Goal: Find specific page/section: Find specific page/section

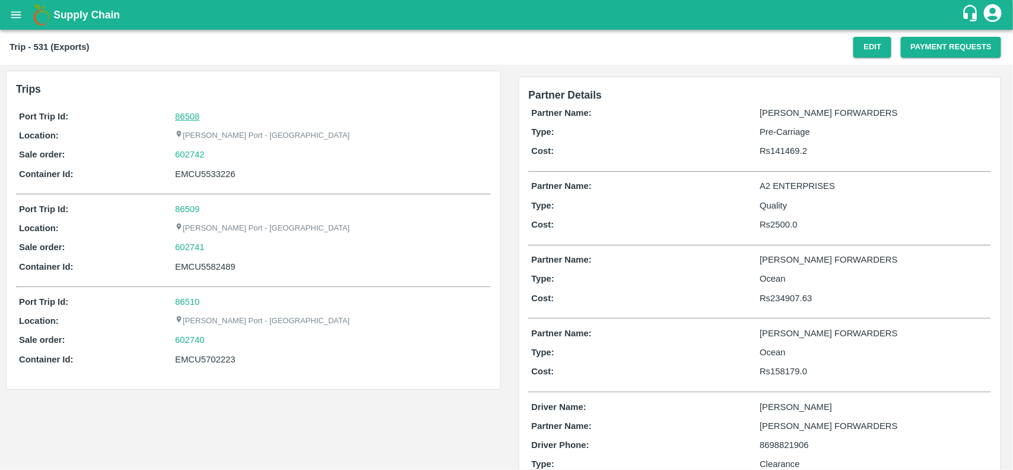
click at [182, 112] on link "86508" at bounding box center [187, 116] width 24 height 9
click at [208, 148] on div "602742" at bounding box center [331, 154] width 312 height 13
copy link "602742"
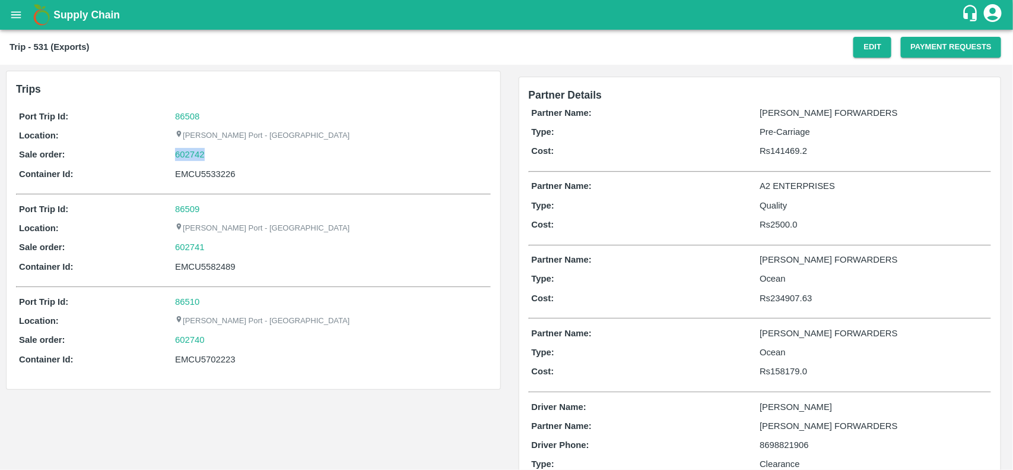
click at [208, 148] on div "602742" at bounding box center [331, 154] width 312 height 13
drag, startPoint x: 208, startPoint y: 147, endPoint x: 194, endPoint y: 155, distance: 16.2
click at [194, 155] on div "602742" at bounding box center [331, 154] width 312 height 13
click at [194, 155] on link "602742" at bounding box center [190, 154] width 30 height 13
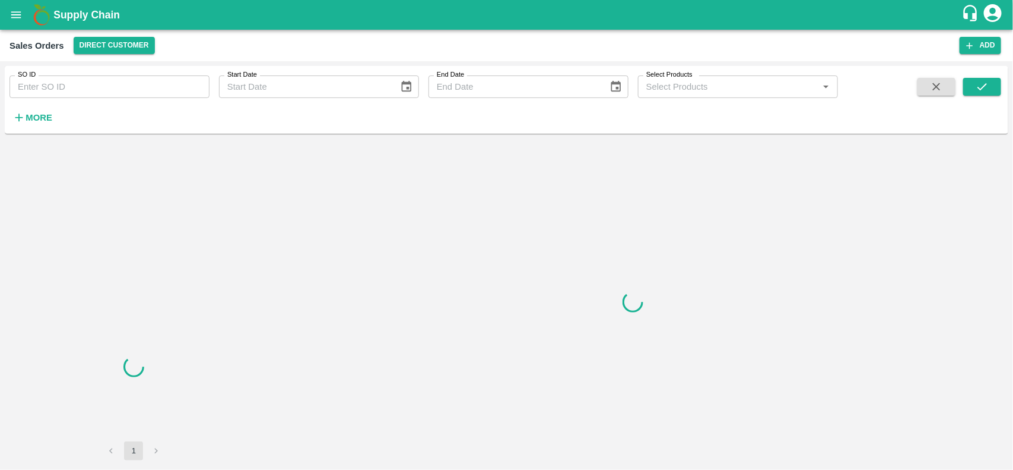
drag, startPoint x: 115, startPoint y: 99, endPoint x: 114, endPoint y: 90, distance: 8.3
click at [114, 90] on div "SO ID SO ID Start Date Start Date End Date End Date Select Products Select Prod…" at bounding box center [419, 97] width 838 height 62
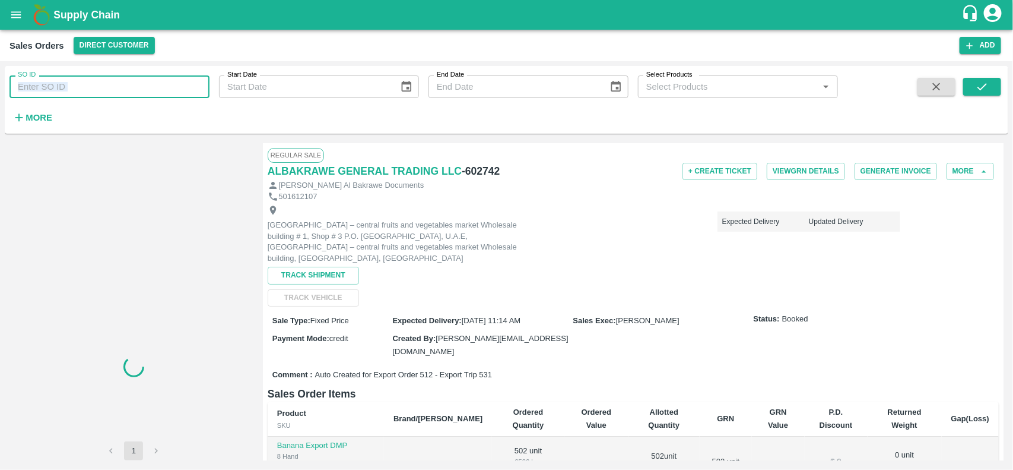
click at [114, 90] on input "SO ID" at bounding box center [109, 86] width 200 height 23
paste input "602742"
click at [114, 90] on input "602742" at bounding box center [109, 86] width 200 height 23
type input "602742"
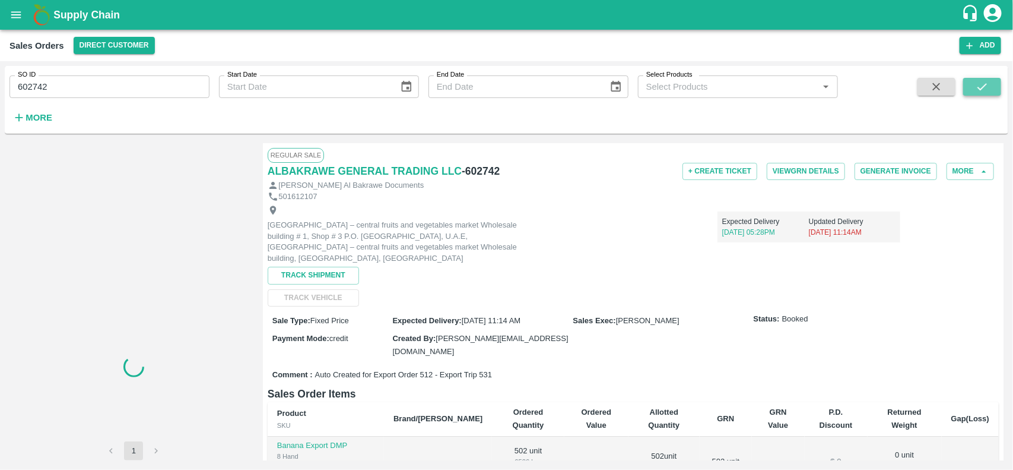
click at [987, 81] on icon "submit" at bounding box center [982, 86] width 13 height 13
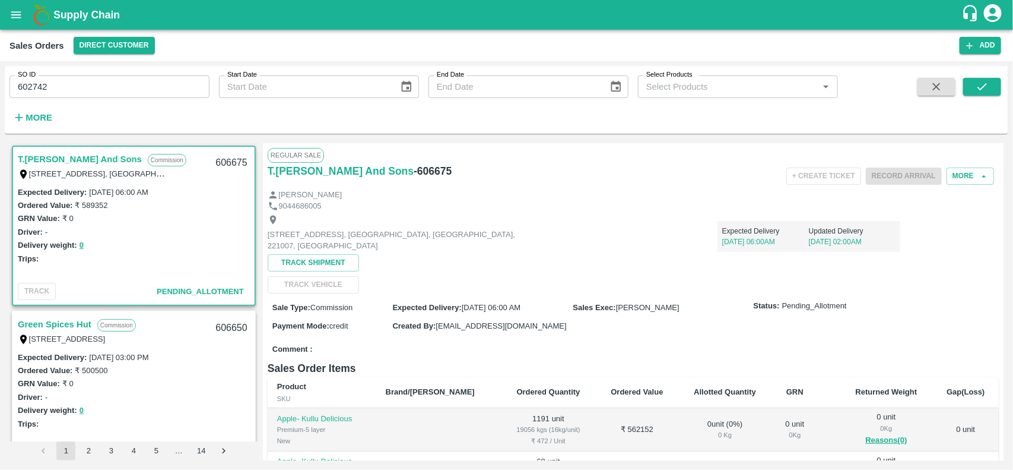
click at [113, 97] on input "602742" at bounding box center [109, 86] width 200 height 23
type input "602742"
paste input "text"
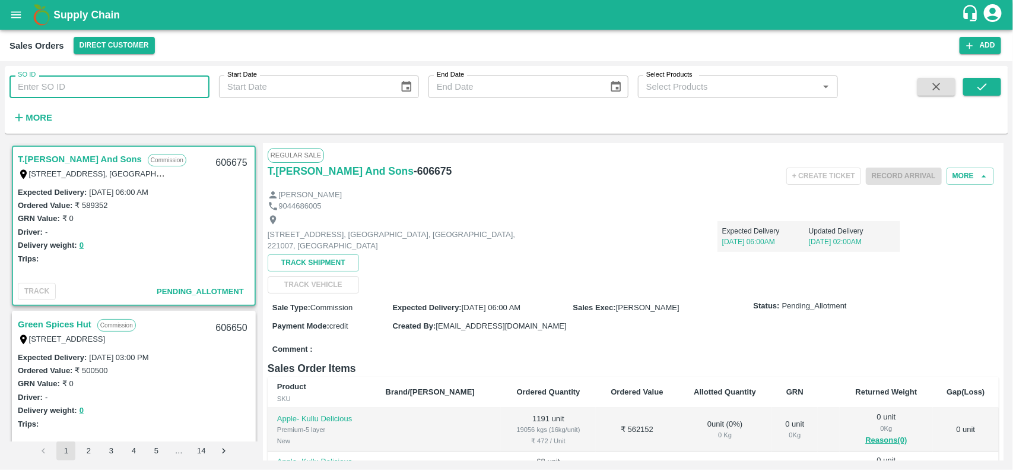
type input "602742"
click at [972, 88] on button "submit" at bounding box center [983, 87] width 38 height 18
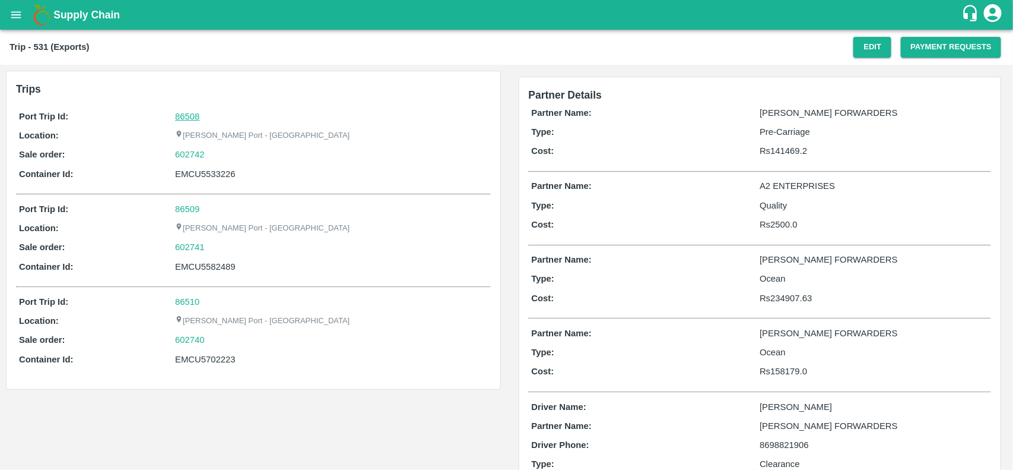
click at [185, 112] on link "86508" at bounding box center [187, 116] width 24 height 9
click at [214, 152] on div "602742" at bounding box center [331, 154] width 312 height 13
copy link
click at [214, 152] on div "602742" at bounding box center [331, 154] width 312 height 13
copy link "602742"
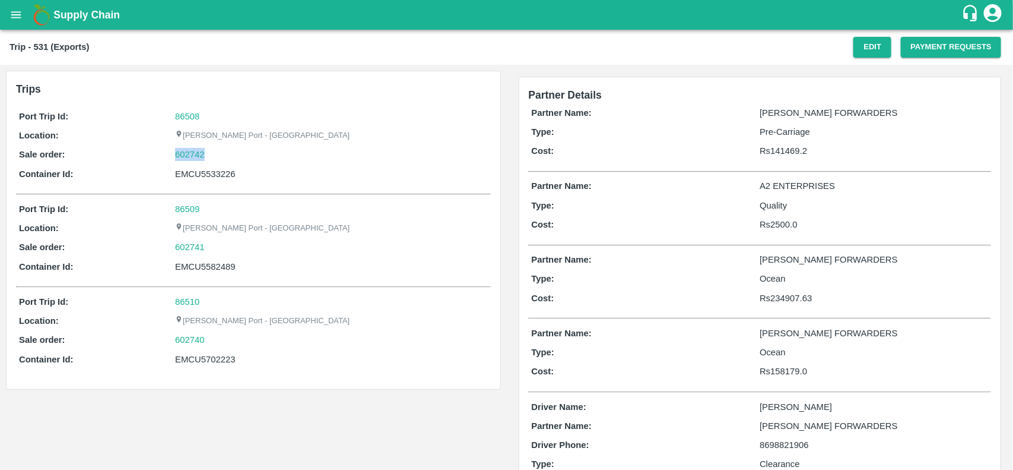
click at [214, 152] on div "602742" at bounding box center [331, 154] width 312 height 13
click at [197, 159] on link "602742" at bounding box center [190, 154] width 30 height 13
click at [194, 180] on div "EMCU5533226" at bounding box center [331, 173] width 312 height 13
copy div "EMCU5533226"
click at [194, 180] on div "EMCU5533226" at bounding box center [331, 173] width 312 height 13
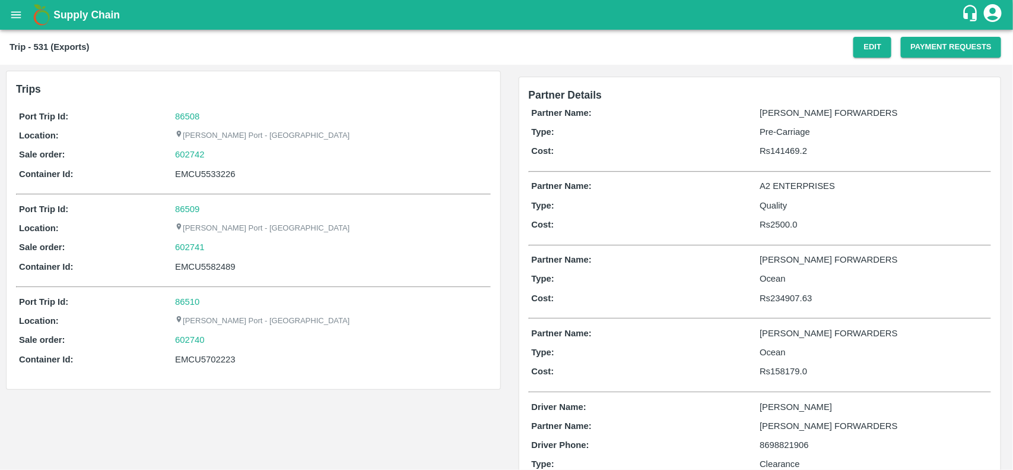
click at [217, 172] on div "EMCU5533226" at bounding box center [331, 173] width 312 height 13
copy div "EMCU5533226"
click at [217, 172] on div "EMCU5533226" at bounding box center [331, 173] width 312 height 13
click at [195, 172] on div "EMCU5533226" at bounding box center [331, 173] width 312 height 13
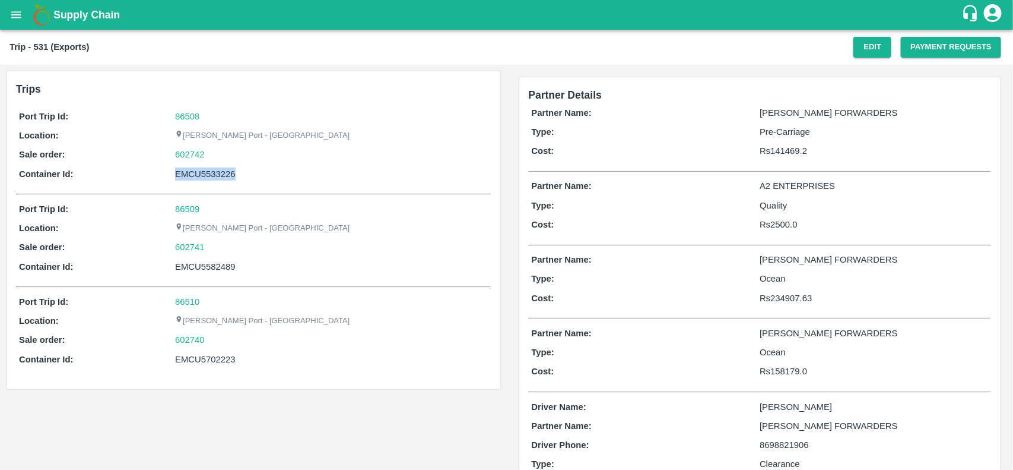
copy div "EMCU5533226"
click at [195, 172] on div "EMCU5533226" at bounding box center [331, 173] width 312 height 13
click at [178, 274] on div "Port Trip Id: 86509 Location: Jawaharlal Nehru Port - Nhava Sheva Sale order: 6…" at bounding box center [253, 240] width 475 height 83
copy div "EMCU5582489"
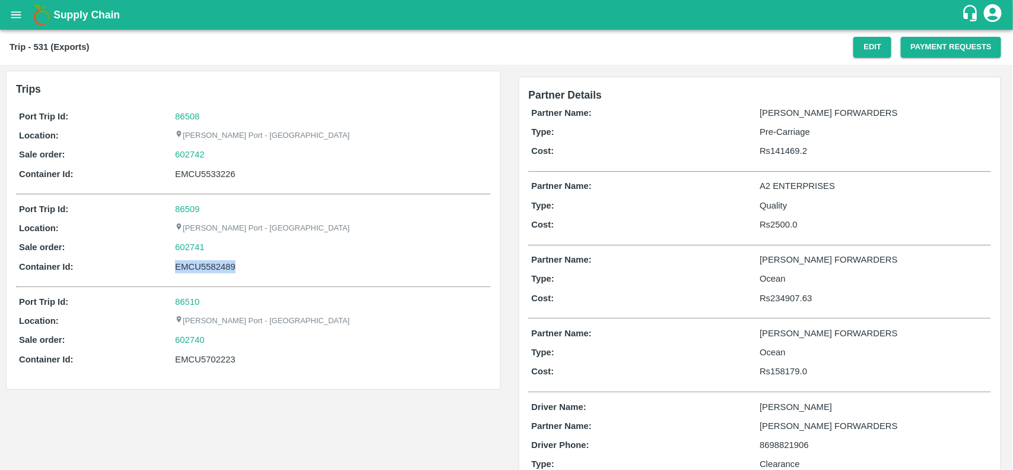
click at [178, 274] on div "Port Trip Id: 86509 Location: Jawaharlal Nehru Port - Nhava Sheva Sale order: 6…" at bounding box center [253, 240] width 475 height 83
click at [217, 354] on div "EMCU5702223" at bounding box center [331, 359] width 312 height 13
copy div "EMCU5702223"
click at [217, 354] on div "EMCU5702223" at bounding box center [331, 359] width 312 height 13
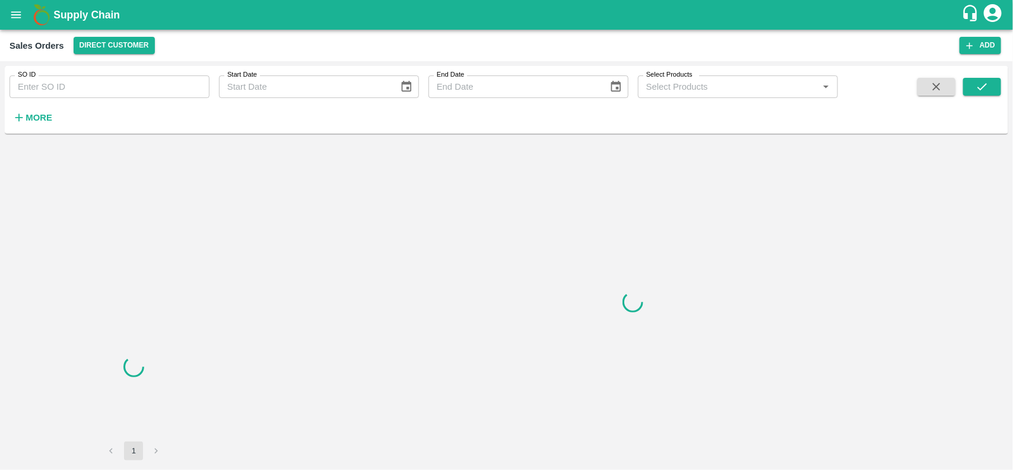
click at [56, 95] on input "SO ID" at bounding box center [109, 86] width 200 height 23
paste input "602742"
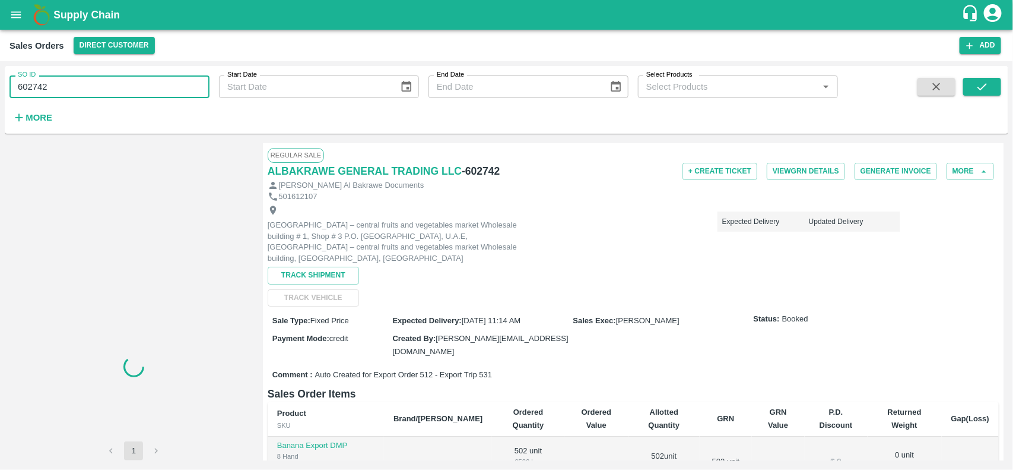
click at [56, 95] on input "602742" at bounding box center [109, 86] width 200 height 23
type input "602742"
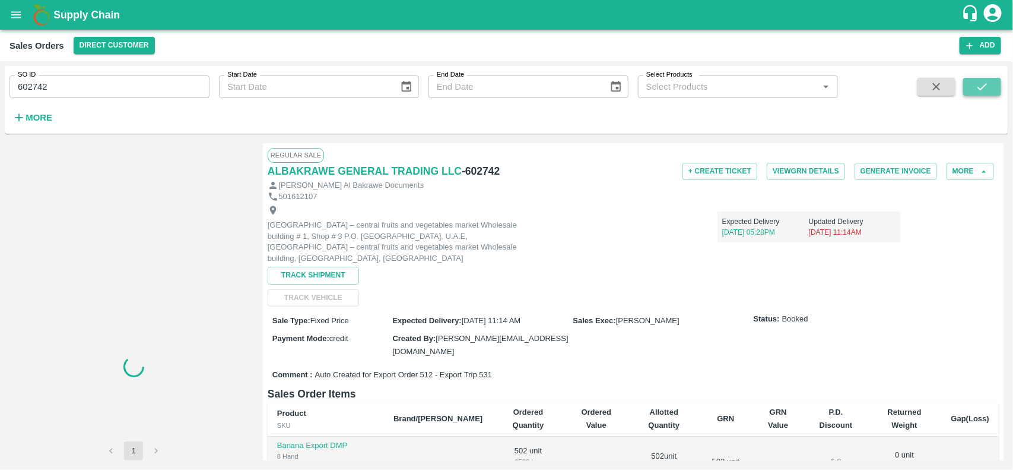
click at [965, 82] on button "submit" at bounding box center [983, 87] width 38 height 18
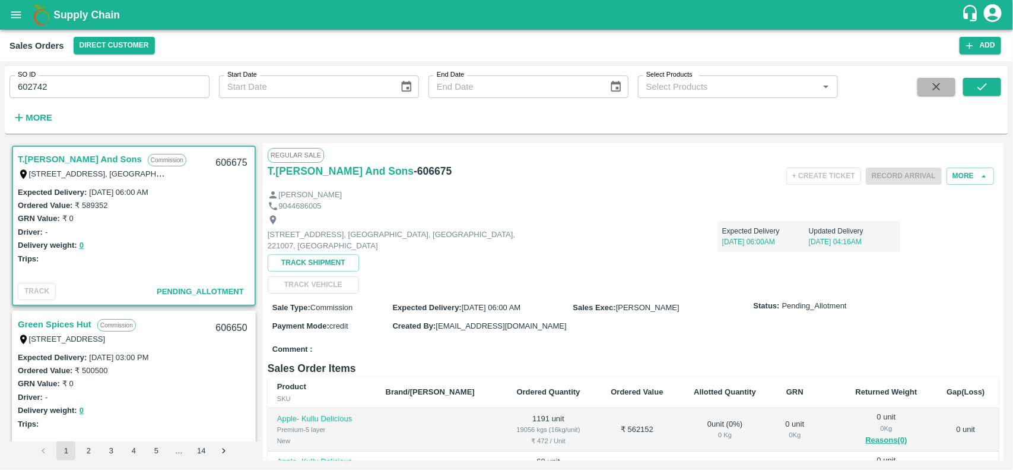
click at [939, 88] on icon "button" at bounding box center [936, 86] width 13 height 13
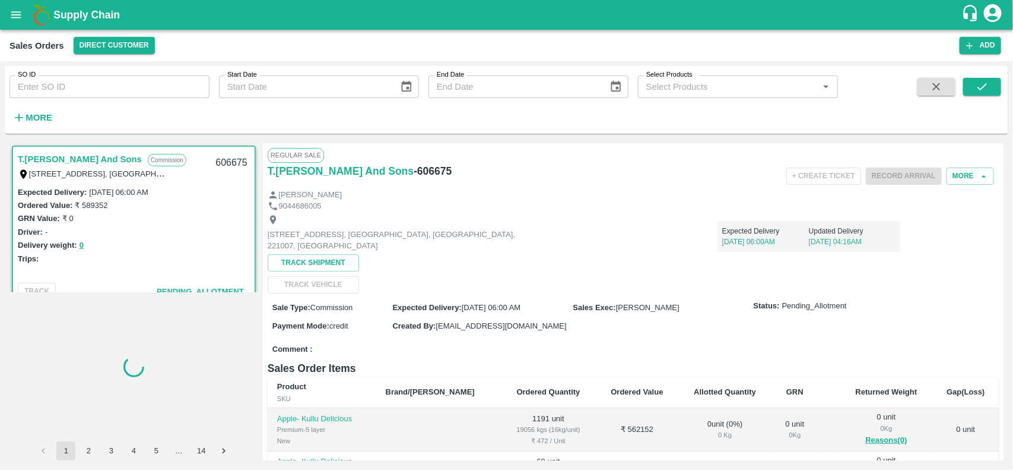
click at [157, 90] on input "SO ID" at bounding box center [109, 86] width 200 height 23
paste input "text"
click at [157, 90] on input "SO ID" at bounding box center [109, 86] width 200 height 23
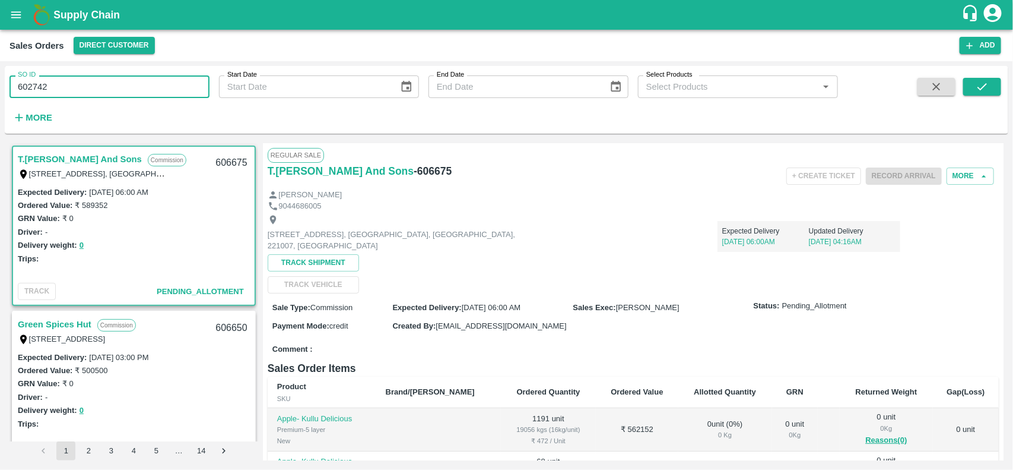
scroll to position [2, 0]
type input "602742"
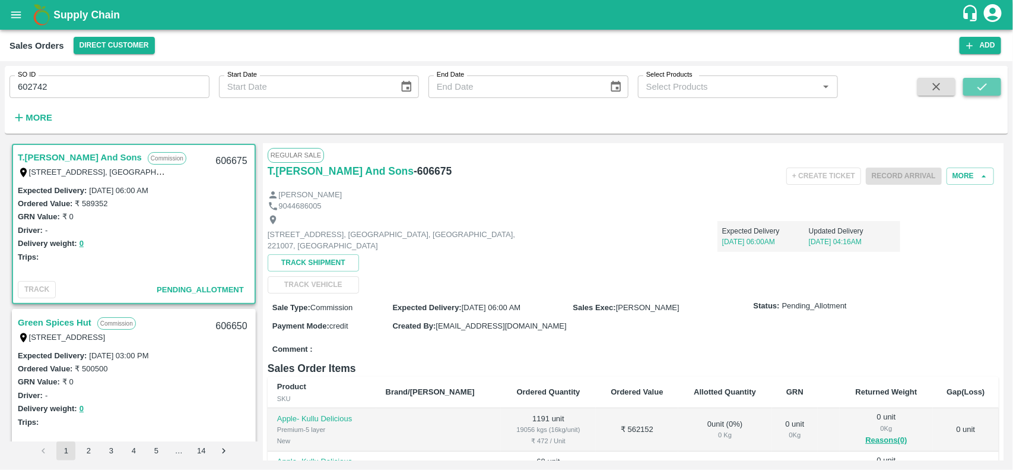
click at [972, 91] on button "submit" at bounding box center [983, 87] width 38 height 18
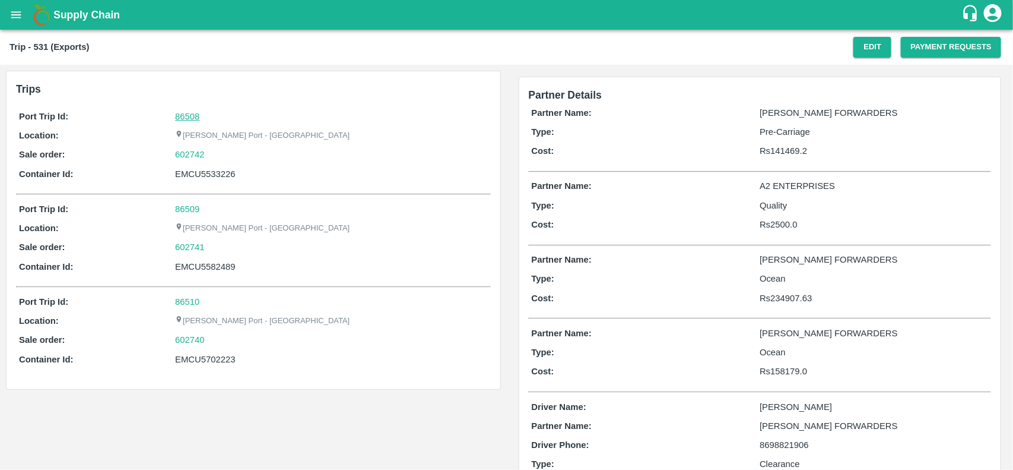
click at [188, 119] on link "86508" at bounding box center [187, 116] width 24 height 9
click at [210, 152] on div "602742" at bounding box center [331, 154] width 312 height 13
copy link "602742"
click at [210, 152] on div "602742" at bounding box center [331, 154] width 312 height 13
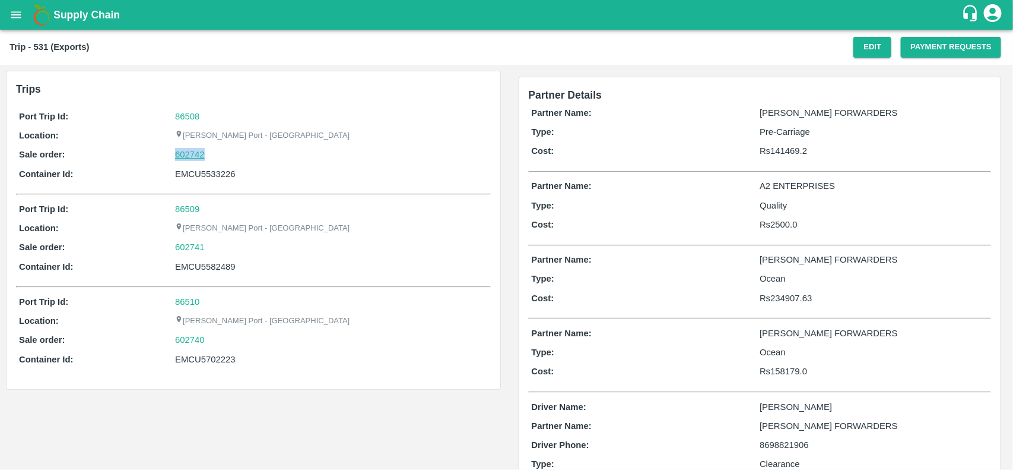
drag, startPoint x: 210, startPoint y: 152, endPoint x: 178, endPoint y: 153, distance: 31.5
click at [178, 153] on div "602742" at bounding box center [331, 154] width 312 height 13
click at [178, 153] on link "602742" at bounding box center [190, 154] width 30 height 13
click at [195, 175] on div "EMCU5533226" at bounding box center [331, 173] width 312 height 13
copy div "EMCU5533226"
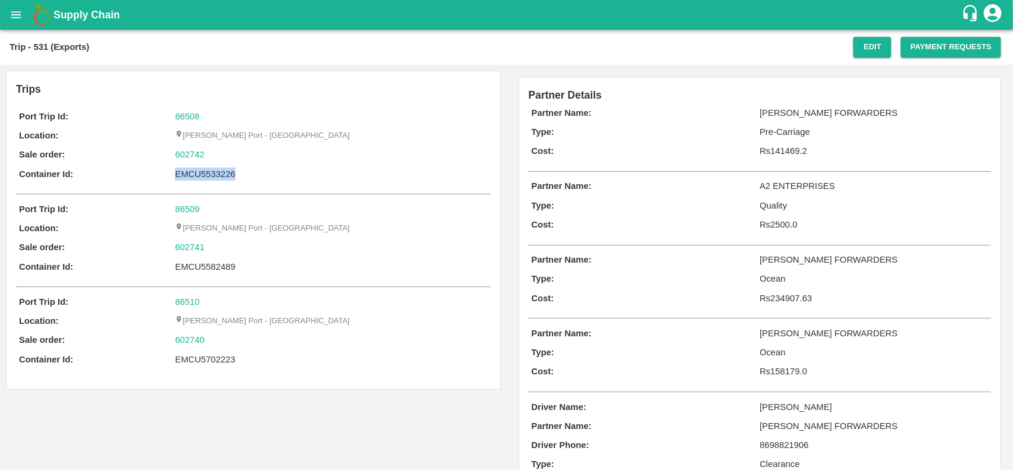
click at [195, 175] on div "EMCU5533226" at bounding box center [331, 173] width 312 height 13
copy div "EMCU5533226"
click at [195, 175] on div "EMCU5533226" at bounding box center [331, 173] width 312 height 13
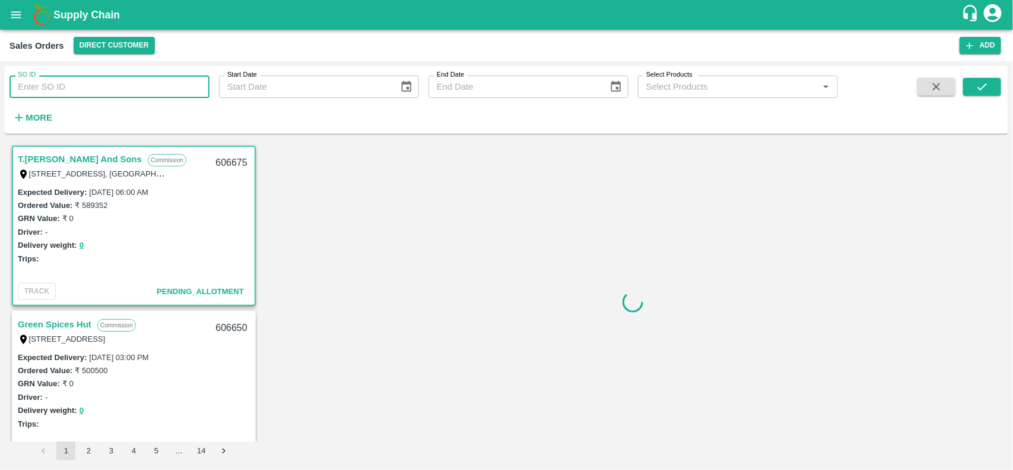
click at [116, 75] on input "SO ID" at bounding box center [109, 86] width 200 height 23
paste input "602742"
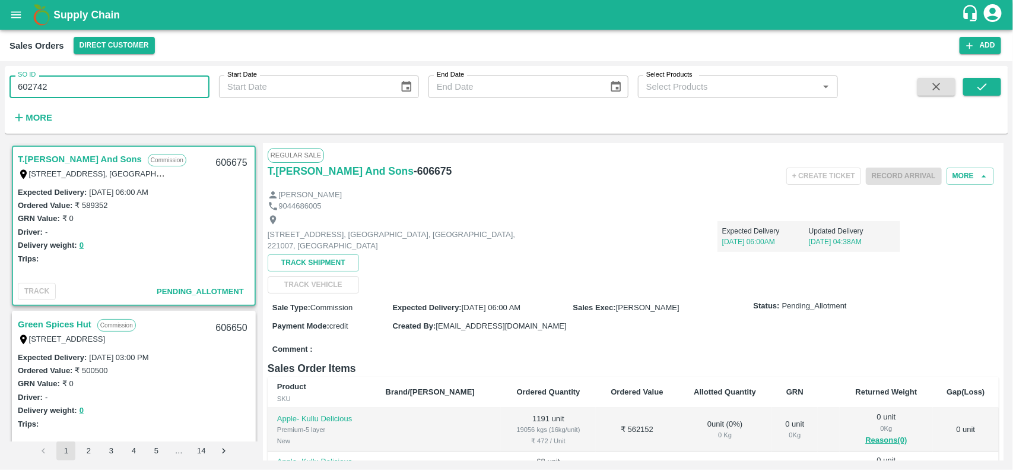
click at [116, 75] on input "602742" at bounding box center [109, 86] width 200 height 23
type input "602742"
click at [977, 84] on icon "submit" at bounding box center [982, 86] width 13 height 13
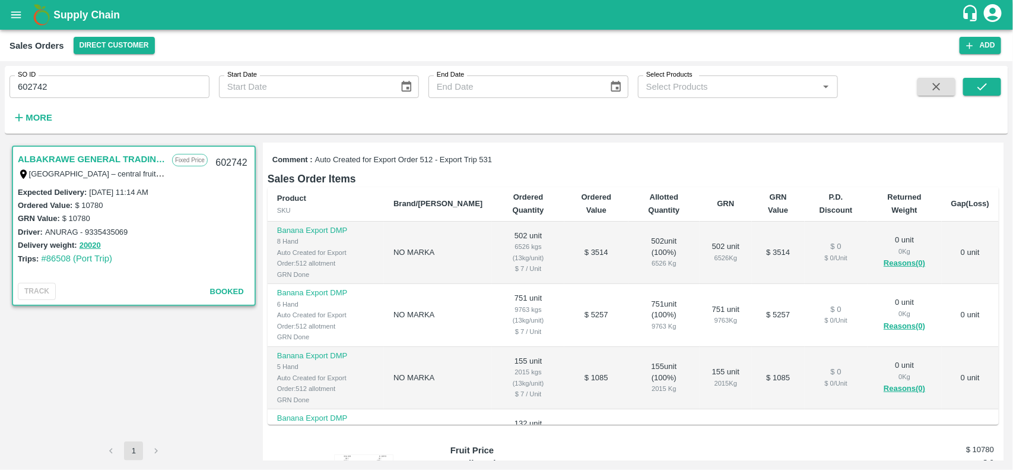
scroll to position [42, 0]
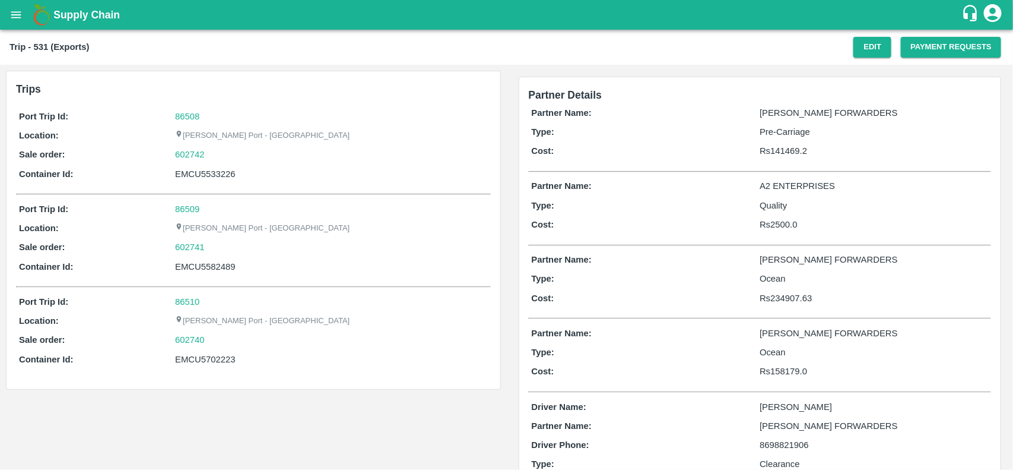
click at [185, 110] on div "86508" at bounding box center [331, 116] width 312 height 13
click at [185, 113] on link "86508" at bounding box center [187, 116] width 24 height 9
click at [213, 154] on div "602742" at bounding box center [331, 154] width 312 height 13
copy link "602742"
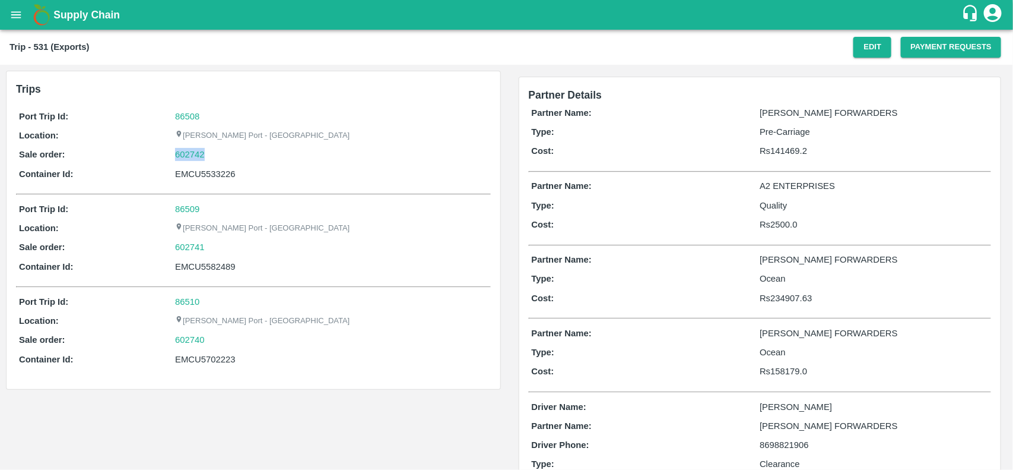
click at [213, 154] on div "602742" at bounding box center [331, 154] width 312 height 13
click at [196, 160] on link "602742" at bounding box center [190, 154] width 30 height 13
click at [197, 178] on div "EMCU5533226" at bounding box center [331, 173] width 312 height 13
copy div "EMCU5533226"
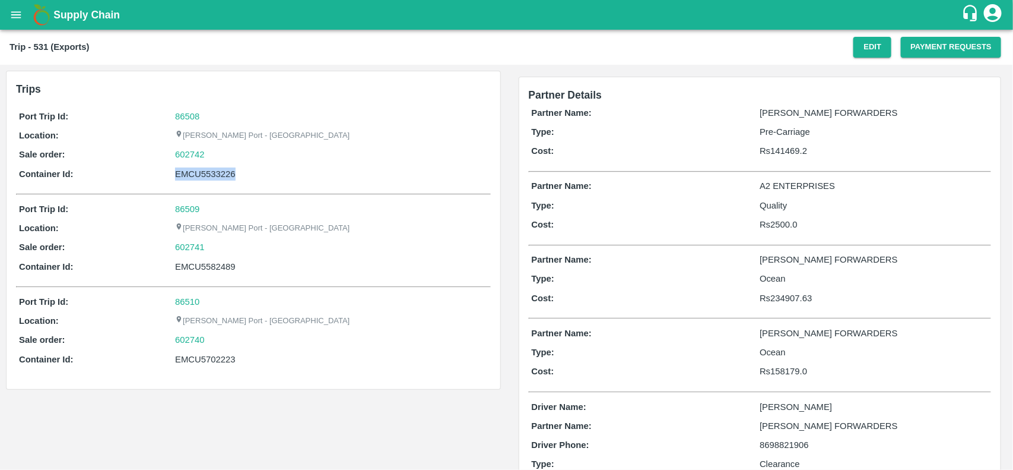
click at [197, 178] on div "EMCU5533226" at bounding box center [331, 173] width 312 height 13
copy div "EMCU5533226"
click at [211, 366] on div "EMCU5702223" at bounding box center [331, 359] width 312 height 13
copy div "EMCU5702223"
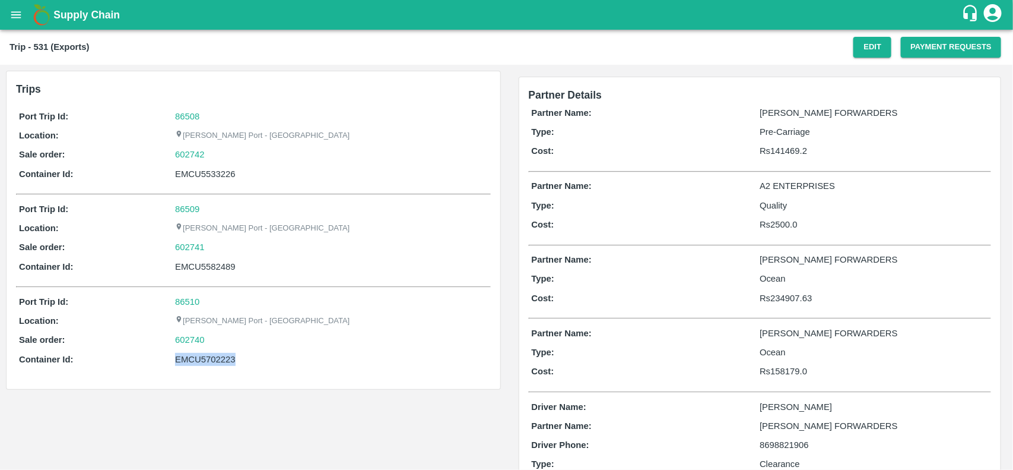
click at [211, 366] on div "EMCU5702223" at bounding box center [331, 359] width 312 height 13
copy div "EMCU5702223"
click at [212, 267] on div "EMCU5582489" at bounding box center [331, 266] width 312 height 13
copy div "EMCU5582489"
click at [212, 267] on div "EMCU5582489" at bounding box center [331, 266] width 312 height 13
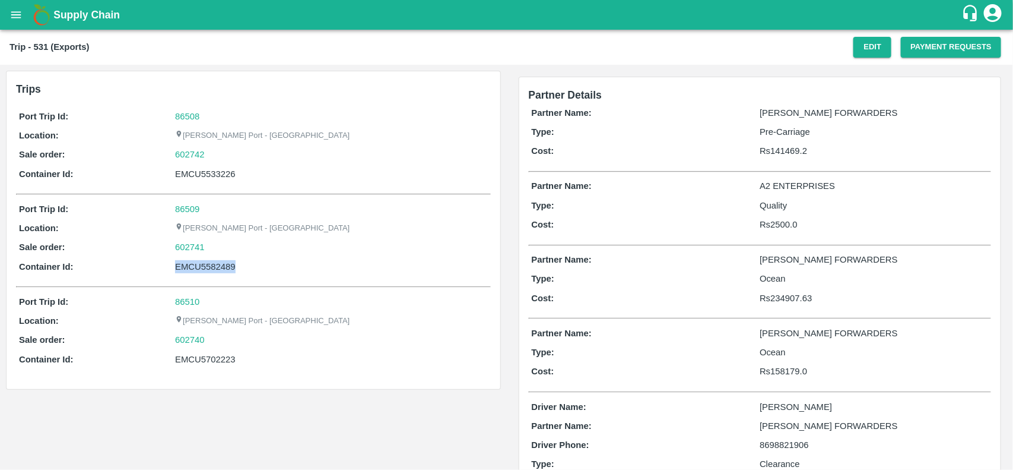
copy div "EMCU5582489"
click at [212, 267] on div "EMCU5582489" at bounding box center [331, 266] width 312 height 13
click at [208, 366] on div "EMCU5702223" at bounding box center [331, 359] width 312 height 13
copy div "EMCU5702223"
click at [208, 366] on div "EMCU5702223" at bounding box center [331, 359] width 312 height 13
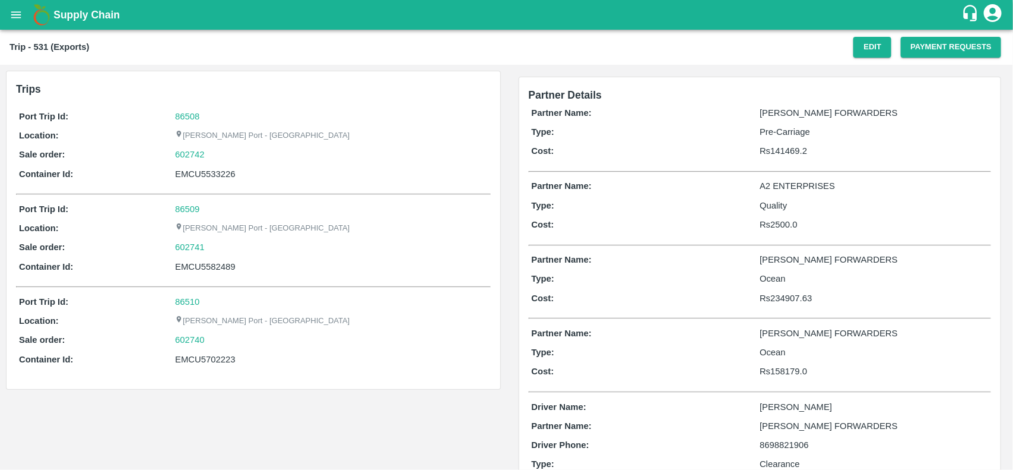
click at [208, 176] on div "EMCU5533226" at bounding box center [331, 173] width 312 height 13
copy div "EMCU5533226"
click at [208, 176] on div "EMCU5533226" at bounding box center [331, 173] width 312 height 13
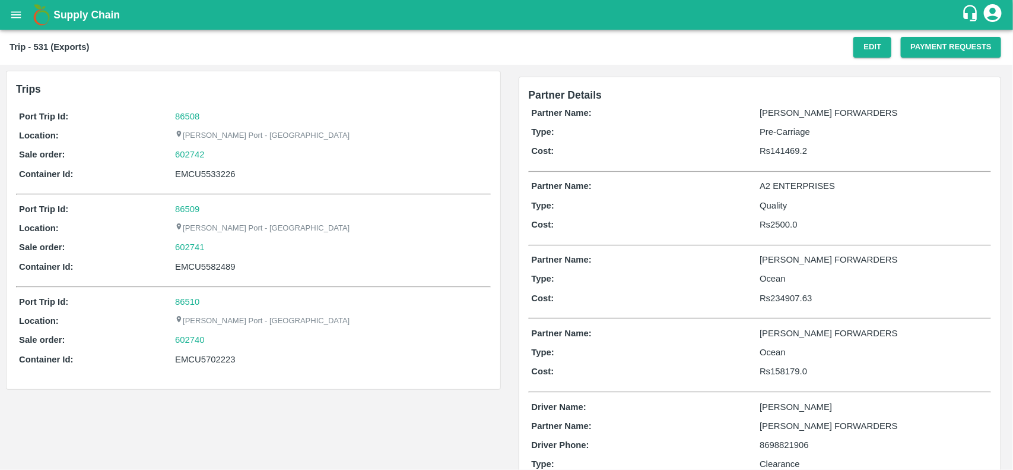
click at [226, 268] on div "EMCU5582489" at bounding box center [331, 266] width 312 height 13
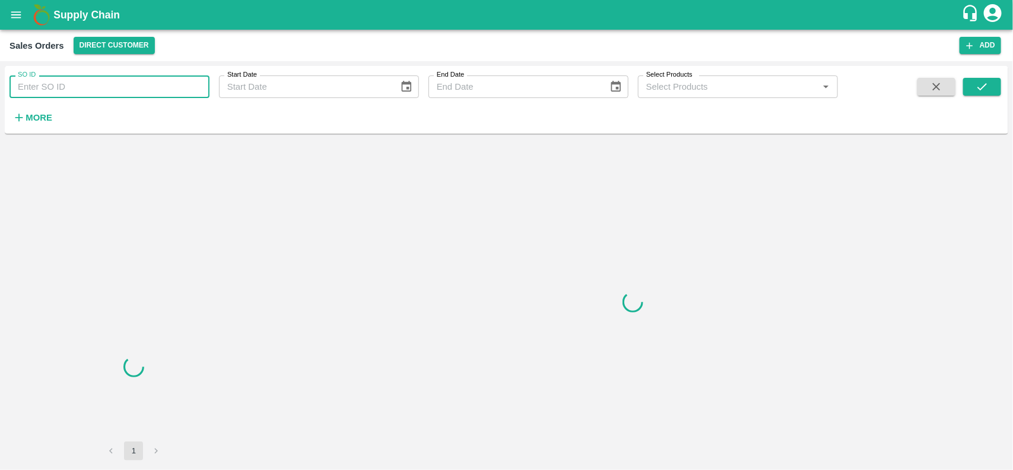
click at [61, 93] on input "SO ID" at bounding box center [109, 86] width 200 height 23
click at [61, 93] on input "602742" at bounding box center [109, 86] width 200 height 23
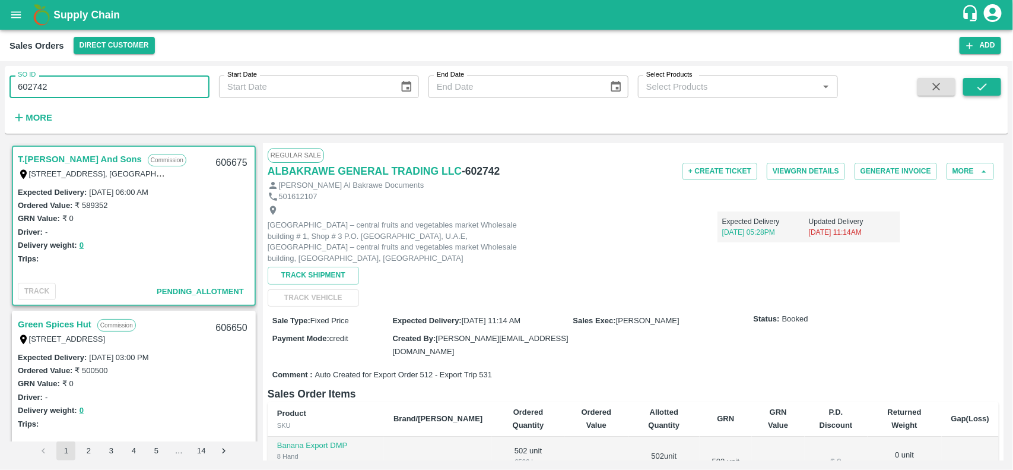
type input "602742"
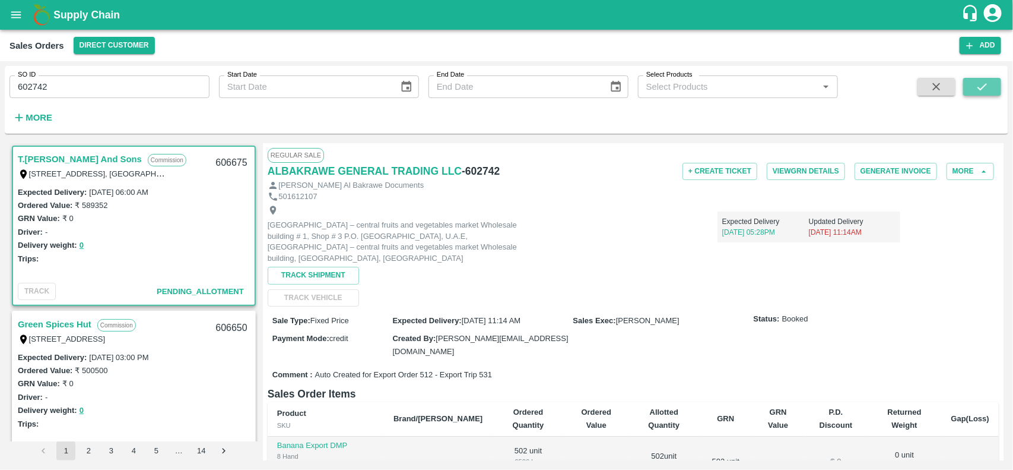
click at [999, 81] on button "submit" at bounding box center [983, 87] width 38 height 18
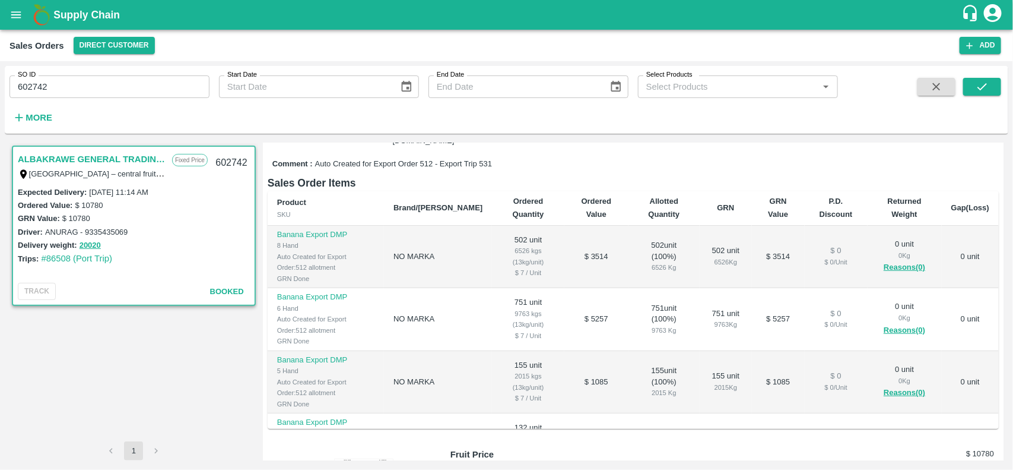
scroll to position [211, 0]
